Goal: Information Seeking & Learning: Understand process/instructions

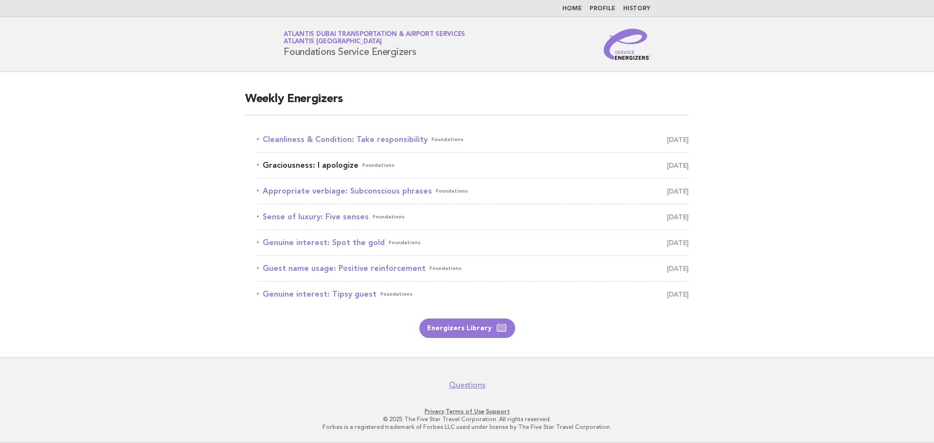
click at [331, 167] on link "Graciousness: I apologize Foundations September 9" at bounding box center [473, 166] width 432 height 14
drag, startPoint x: 329, startPoint y: 170, endPoint x: 245, endPoint y: 194, distance: 86.6
click at [231, 208] on main "Weekly Energizers Cleanliness & Condition: Take responsibility Foundations [DAT…" at bounding box center [467, 215] width 934 height 286
click at [276, 170] on link "Graciousness: I apologize Foundations [DATE]" at bounding box center [473, 166] width 432 height 14
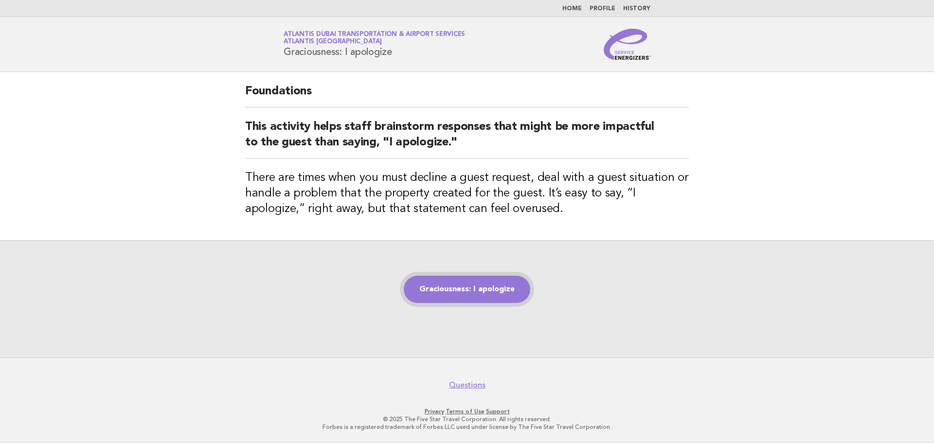
click at [457, 293] on link "Graciousness: I apologize" at bounding box center [467, 289] width 127 height 27
click at [483, 291] on link "Graciousness: I apologize" at bounding box center [467, 289] width 127 height 27
click at [482, 286] on link "Graciousness: I apologize" at bounding box center [467, 289] width 127 height 27
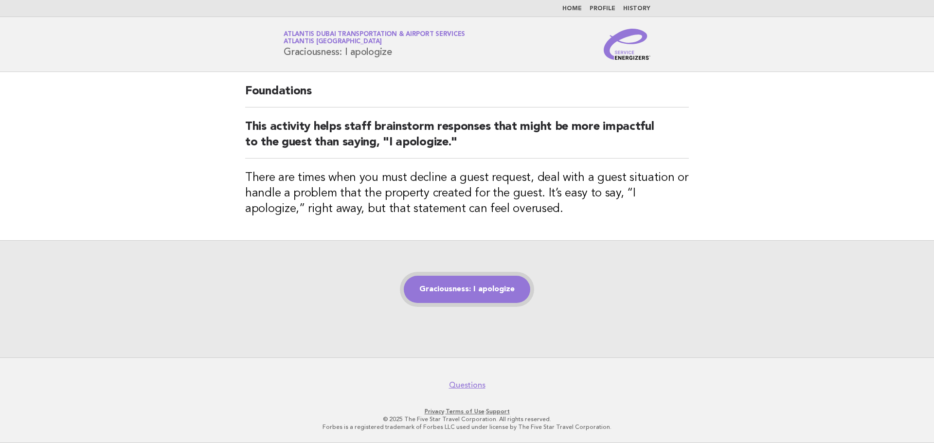
click at [482, 286] on link "Graciousness: I apologize" at bounding box center [467, 289] width 127 height 27
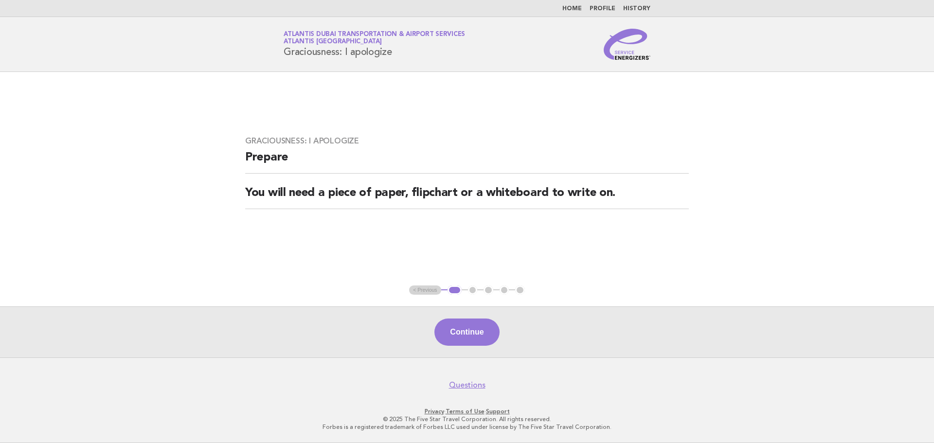
click at [632, 215] on div "Graciousness: I apologize Prepare You will need a piece of paper, flipchart or …" at bounding box center [467, 179] width 467 height 108
click at [495, 320] on div "Continue" at bounding box center [467, 332] width 934 height 51
click at [484, 334] on button "Continue" at bounding box center [467, 332] width 65 height 27
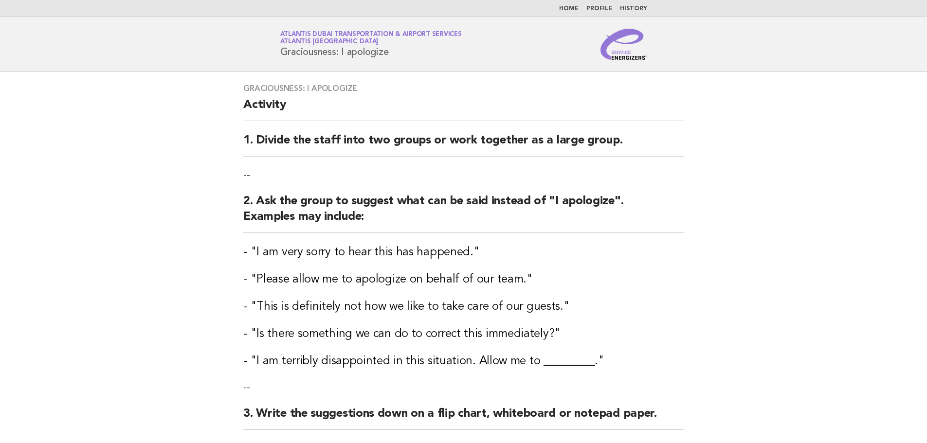
click at [652, 339] on h3 "- "Is there something we can do to correct this immediately?"" at bounding box center [463, 335] width 440 height 16
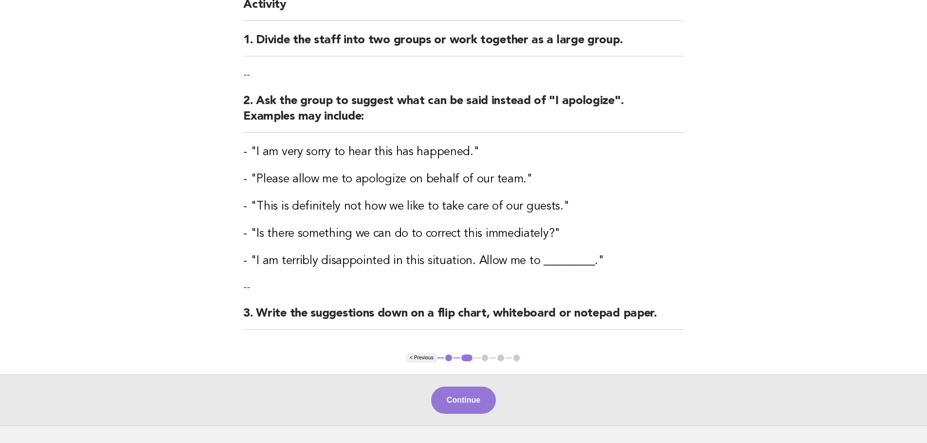
scroll to position [168, 0]
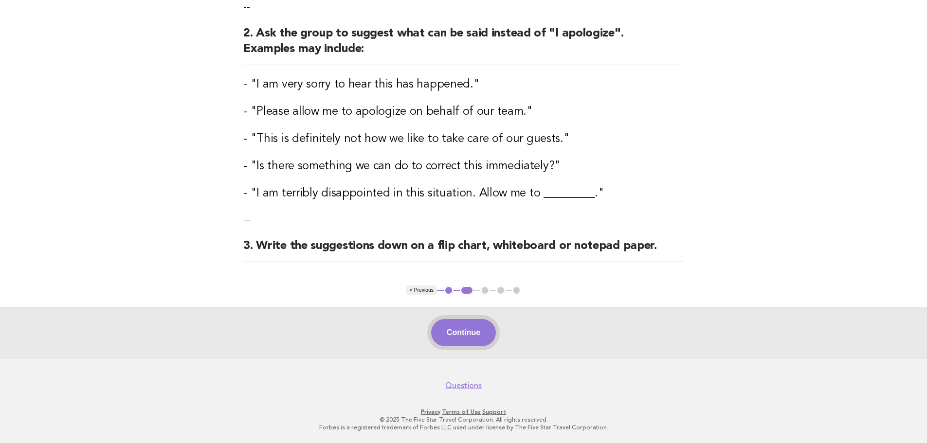
click at [460, 334] on button "Continue" at bounding box center [463, 332] width 65 height 27
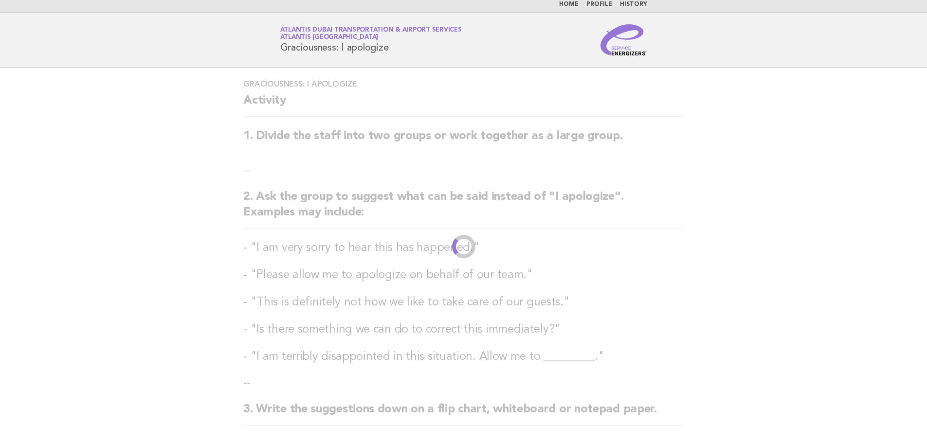
scroll to position [0, 0]
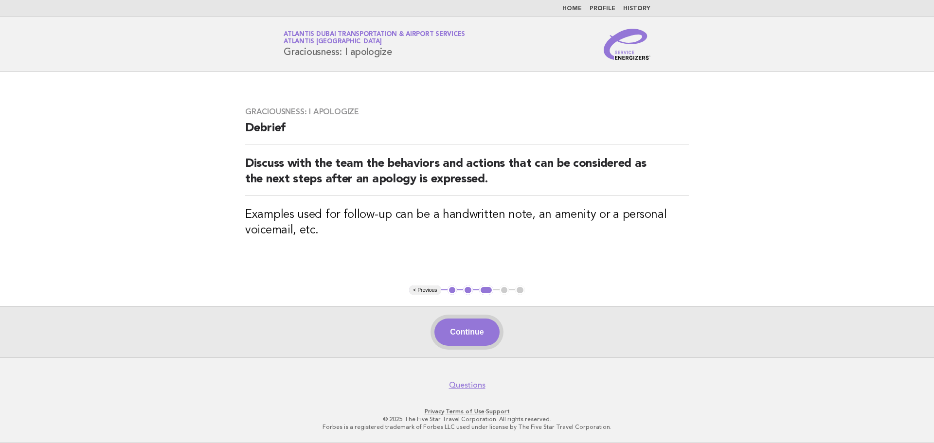
click at [461, 323] on button "Continue" at bounding box center [467, 332] width 65 height 27
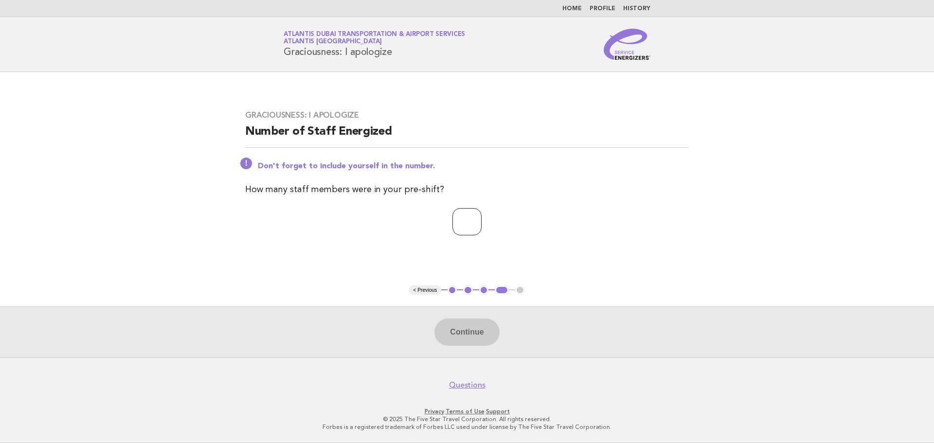
click at [467, 222] on input "number" at bounding box center [467, 221] width 29 height 27
type input "*"
click at [453, 332] on button "Continue" at bounding box center [467, 332] width 65 height 27
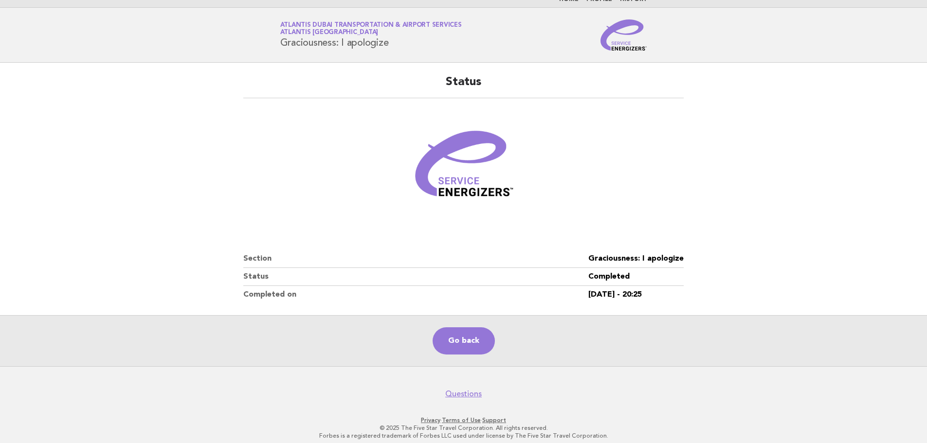
scroll to position [18, 0]
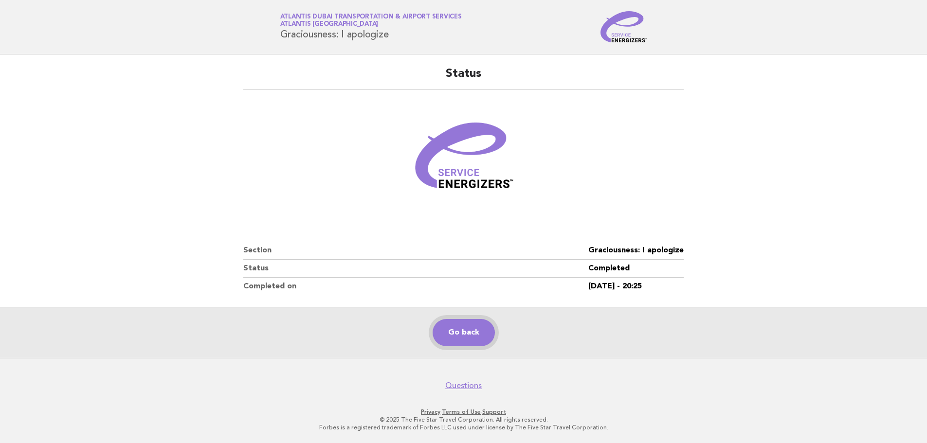
click at [465, 334] on link "Go back" at bounding box center [464, 332] width 62 height 27
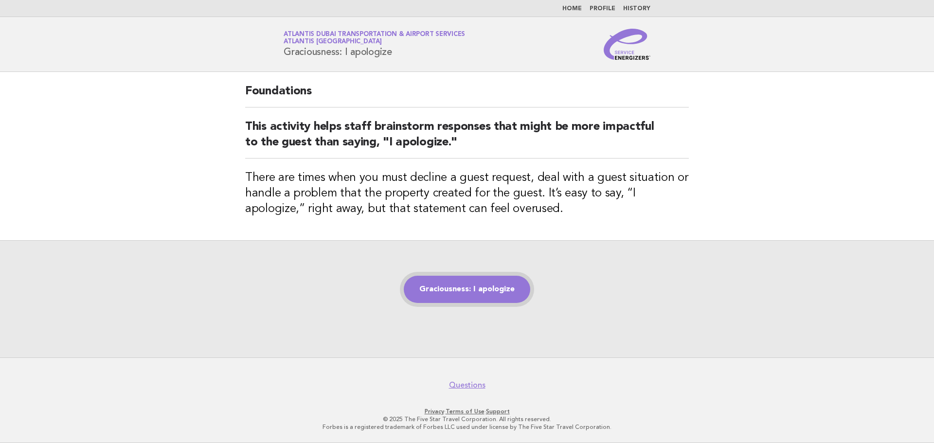
click at [423, 292] on link "Graciousness: I apologize" at bounding box center [467, 289] width 127 height 27
click at [444, 300] on link "Graciousness: I apologize" at bounding box center [467, 289] width 127 height 27
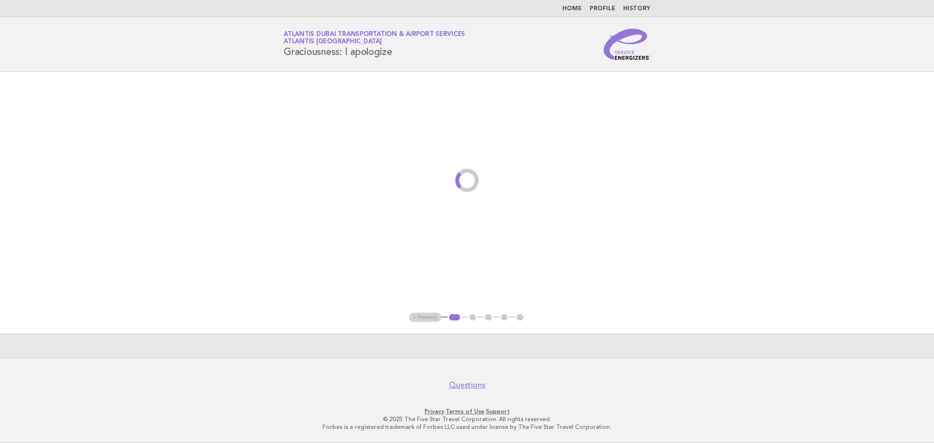
click at [451, 292] on main "< Previous 1 2 3 4 5" at bounding box center [467, 215] width 934 height 286
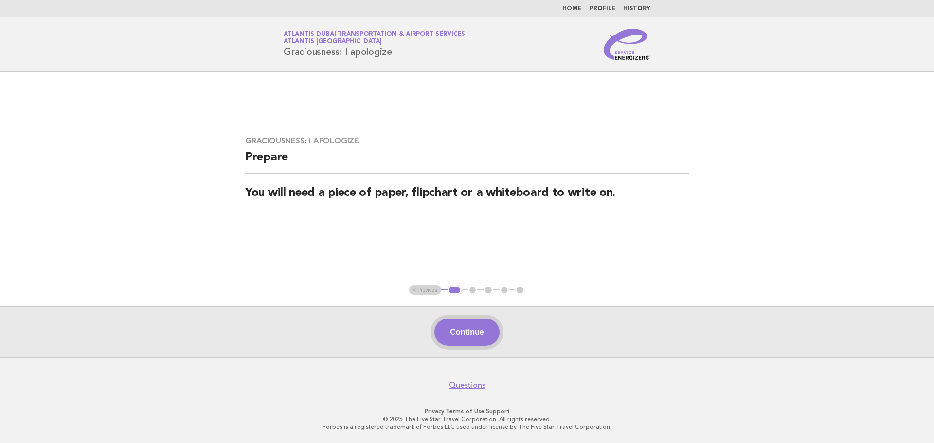
click at [470, 332] on button "Continue" at bounding box center [467, 332] width 65 height 27
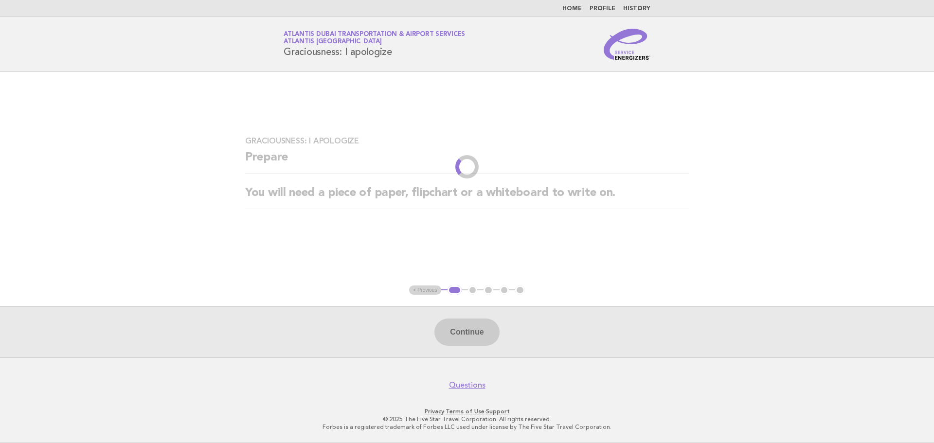
click at [470, 332] on div "Continue" at bounding box center [467, 332] width 934 height 51
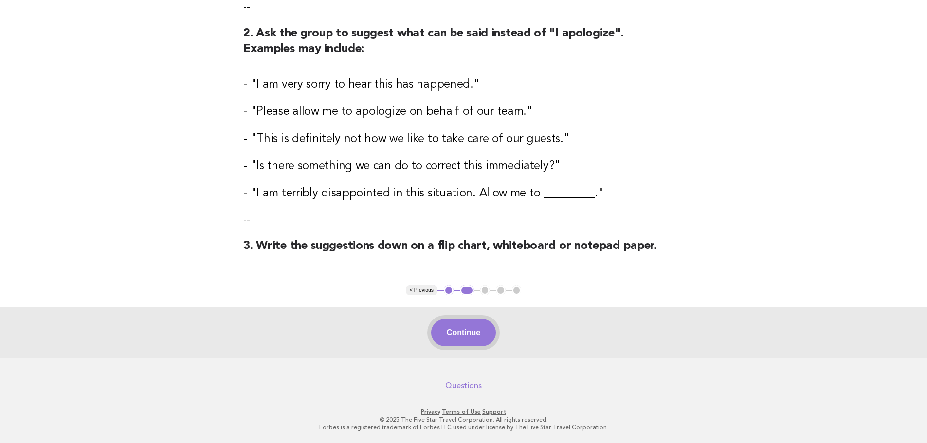
click at [476, 341] on button "Continue" at bounding box center [463, 332] width 65 height 27
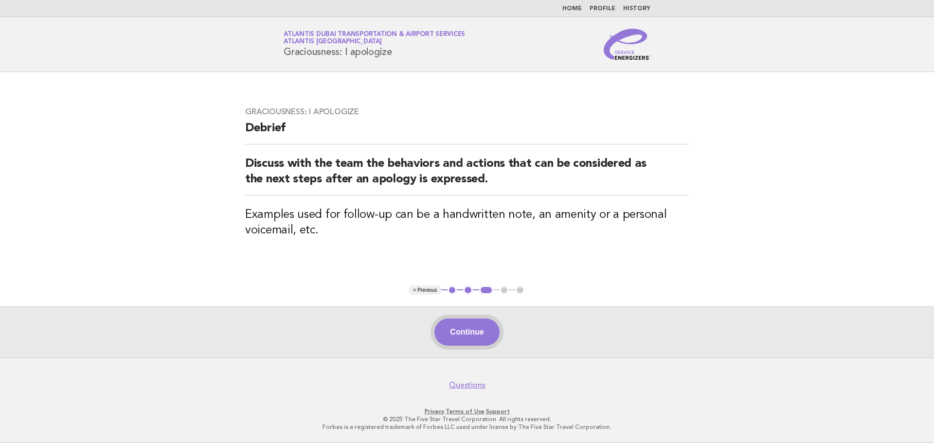
click at [466, 325] on button "Continue" at bounding box center [467, 332] width 65 height 27
